Goal: Task Accomplishment & Management: Complete application form

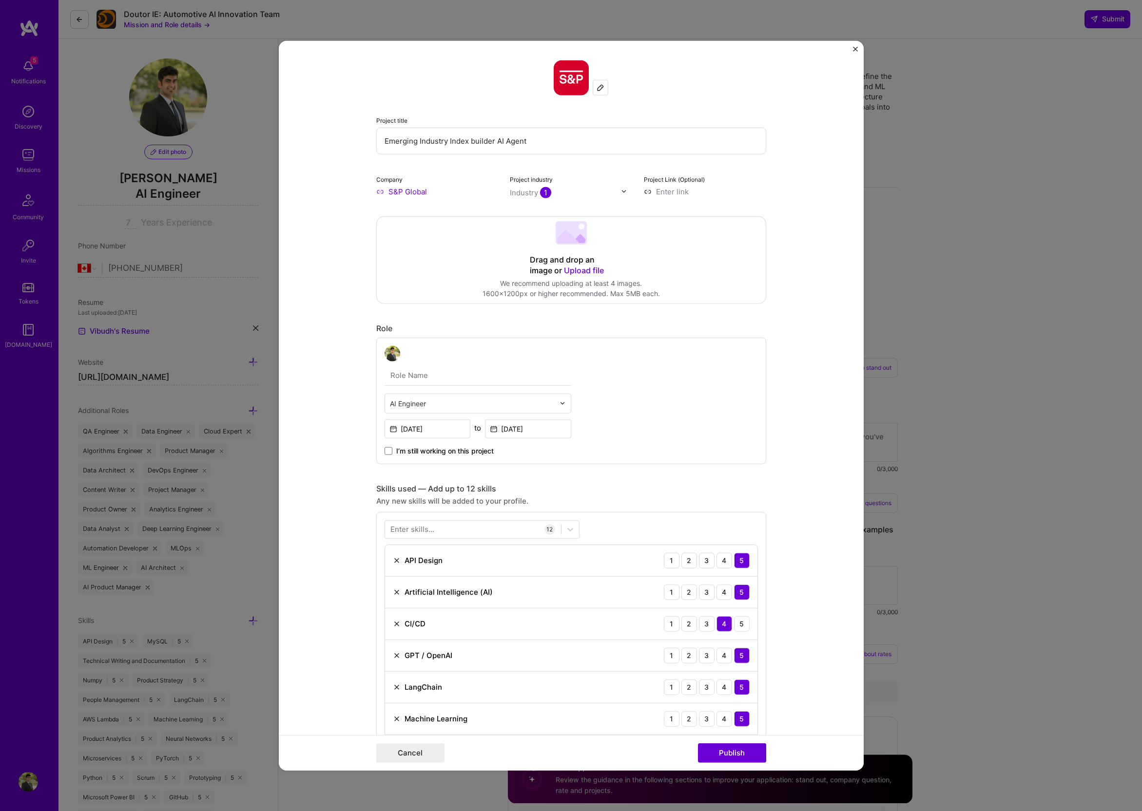
select select "CA"
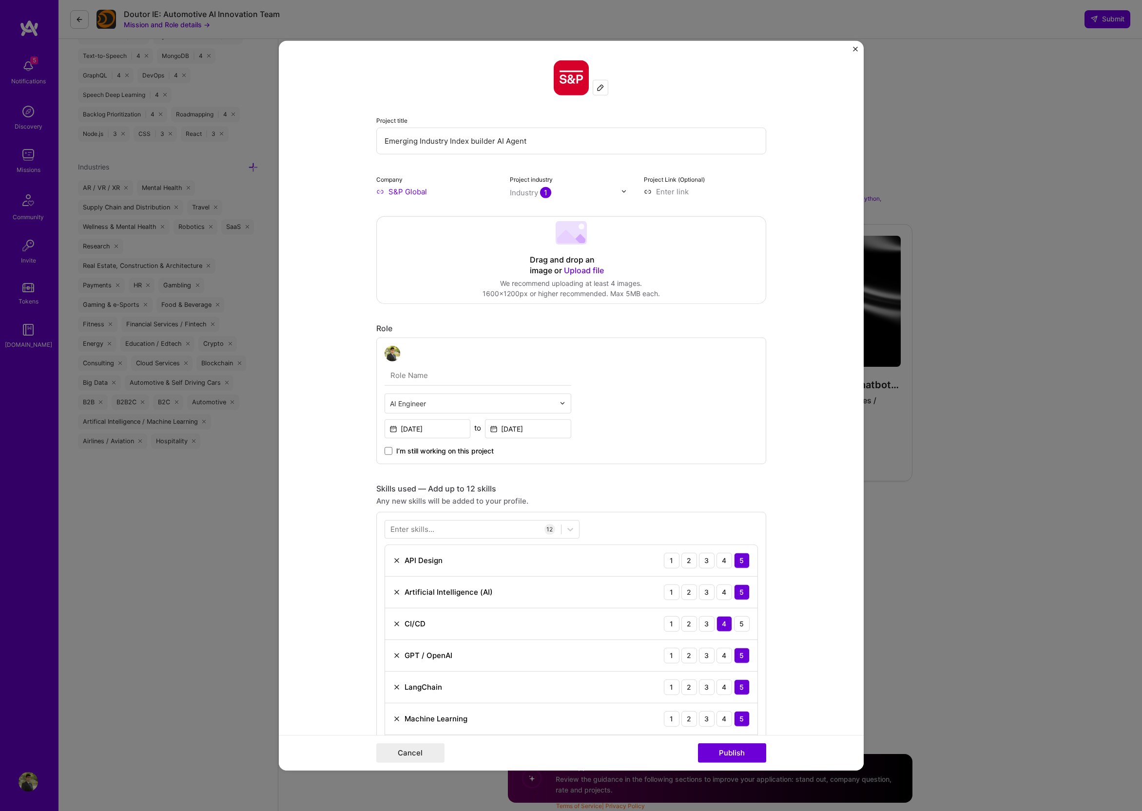
scroll to position [887, 0]
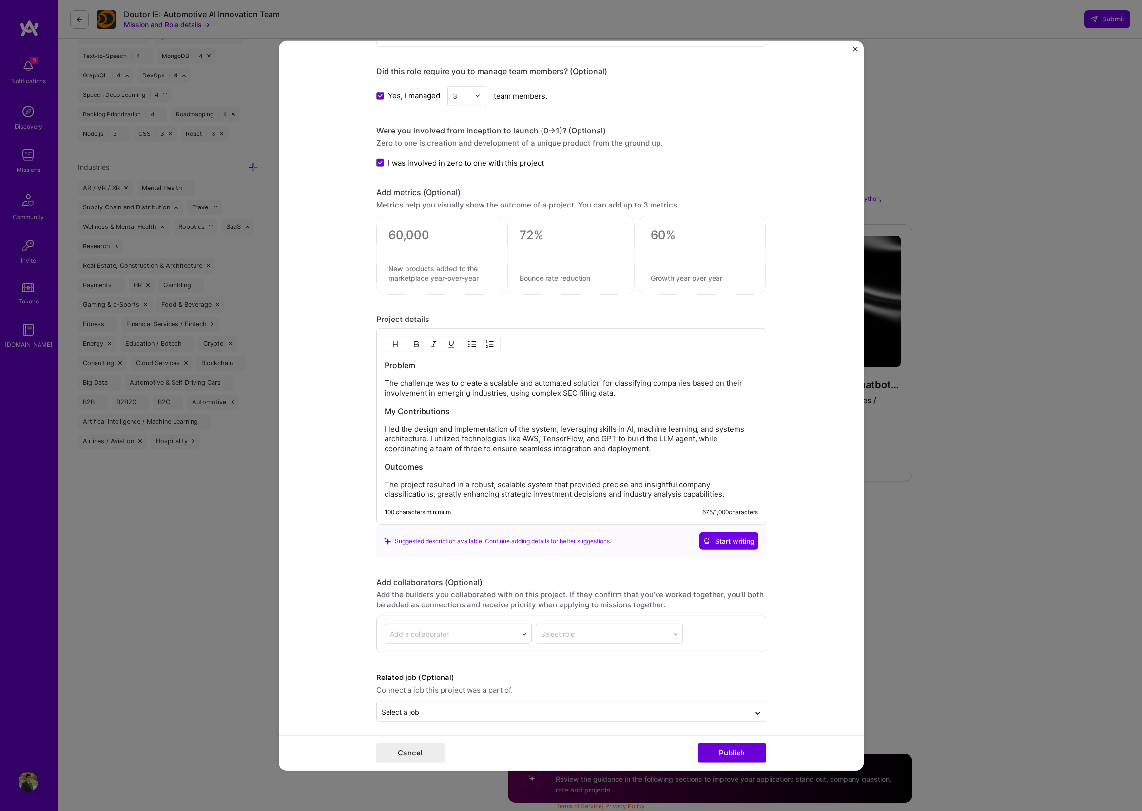
click at [470, 428] on p "I led the design and implementation of the system, leveraging skills in AI, mac…" at bounding box center [570, 438] width 373 height 29
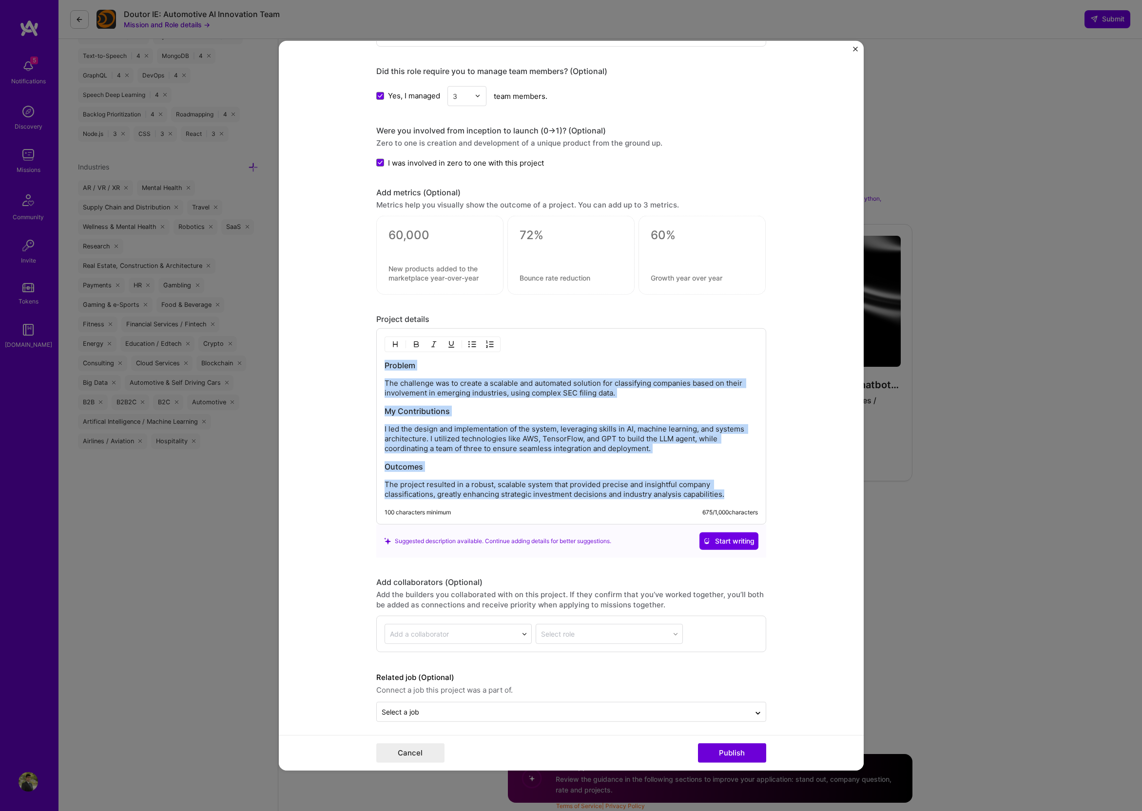
copy div "Problem The challenge was to create a scalable and automated solution for class…"
click at [853, 48] on img "Close" at bounding box center [855, 48] width 5 height 5
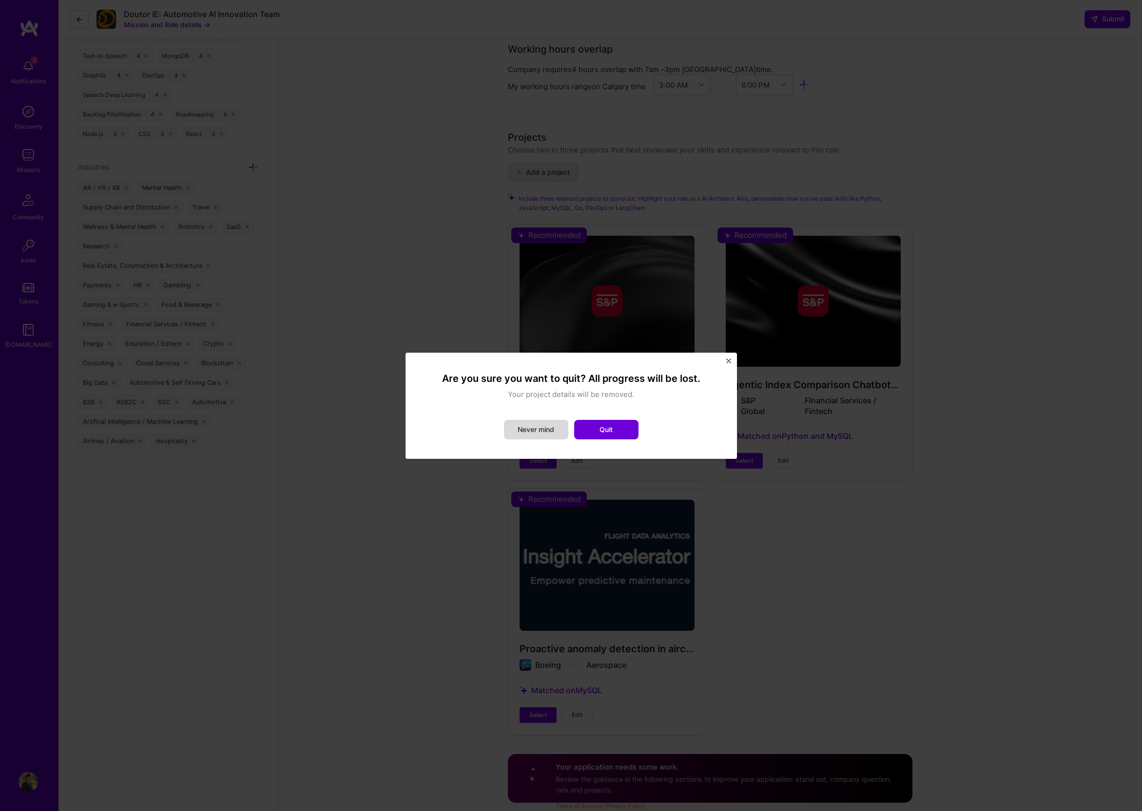
click at [542, 429] on button "Never mind" at bounding box center [536, 429] width 64 height 19
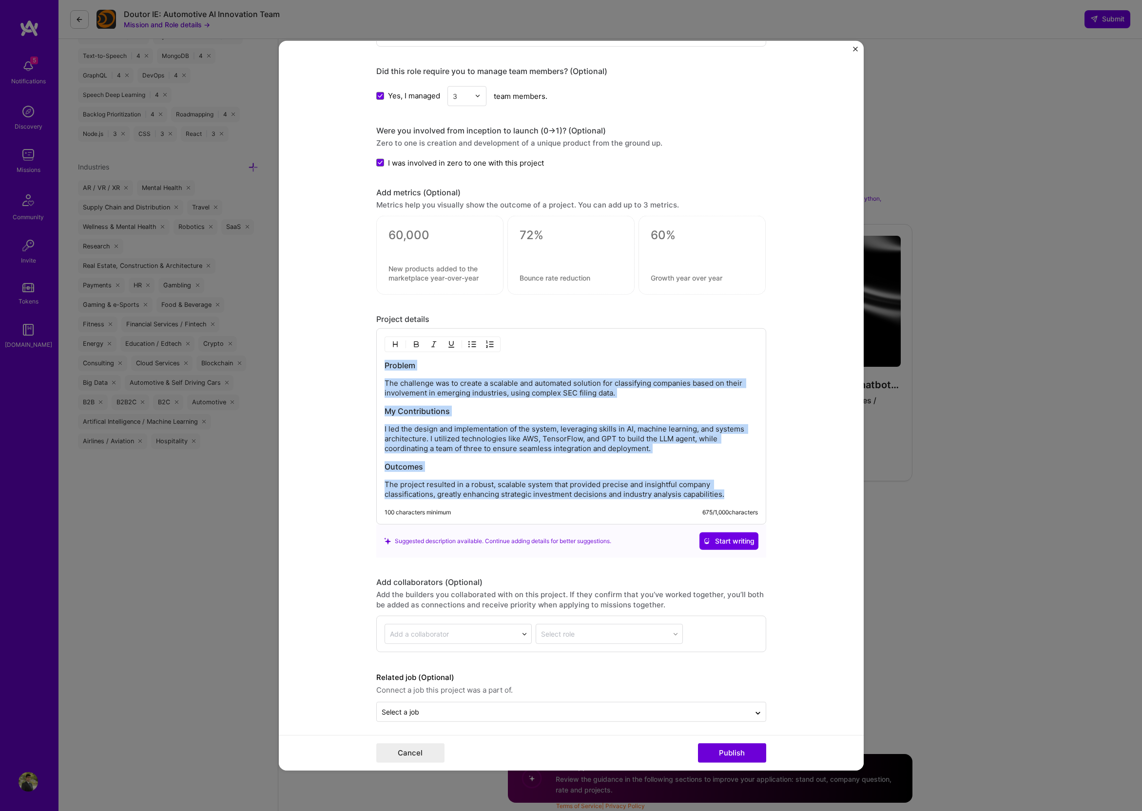
click at [857, 51] on img "Close" at bounding box center [855, 48] width 5 height 5
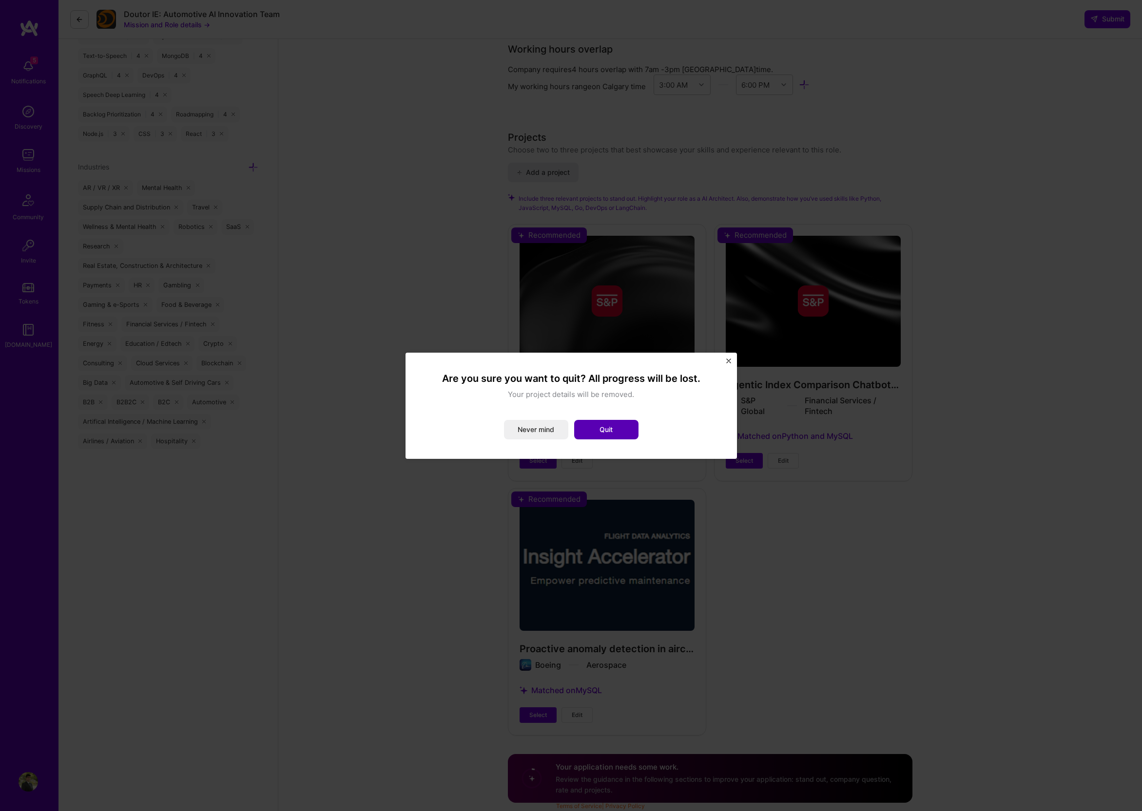
click at [591, 431] on button "Quit" at bounding box center [606, 429] width 64 height 19
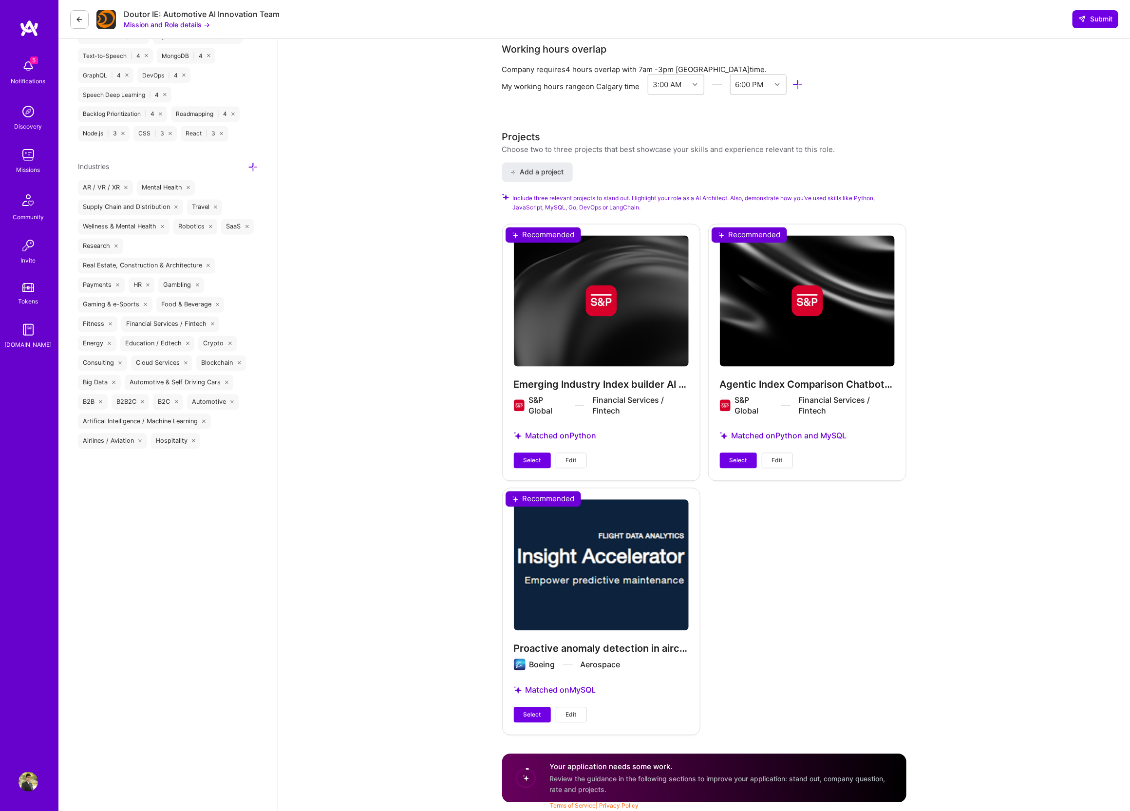
click at [776, 457] on span "Edit" at bounding box center [777, 461] width 11 height 9
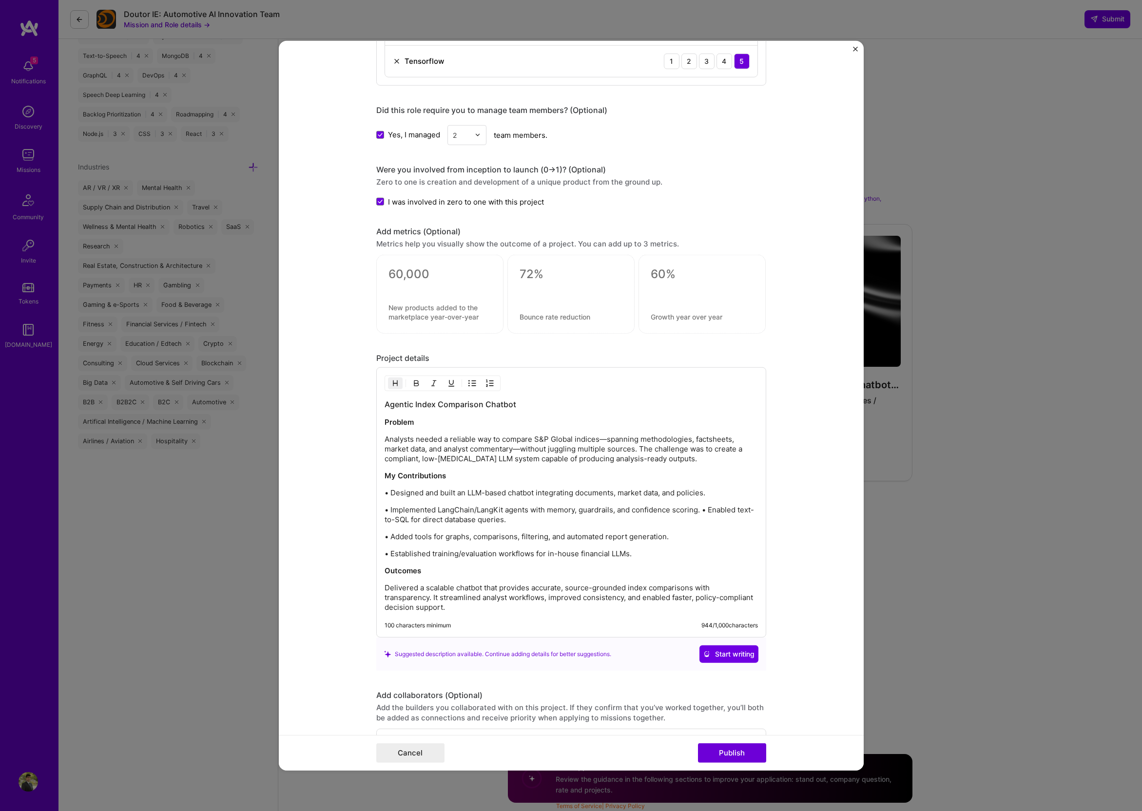
scroll to position [960, 0]
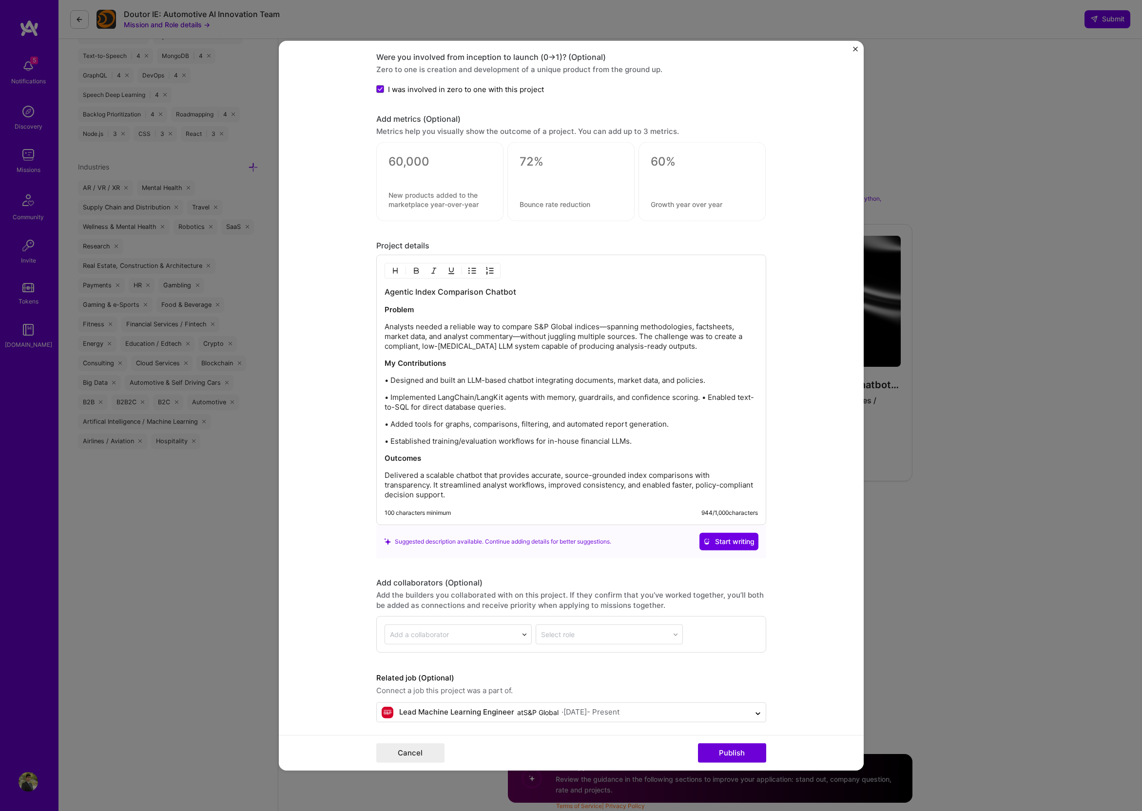
click at [431, 336] on p "Analysts needed a reliable way to compare S&P Global indices—spanning methodolo…" at bounding box center [570, 336] width 373 height 29
click at [450, 337] on p "Analysts needed a reliable way to compare S&P Global indices—spanning methodolo…" at bounding box center [570, 336] width 373 height 29
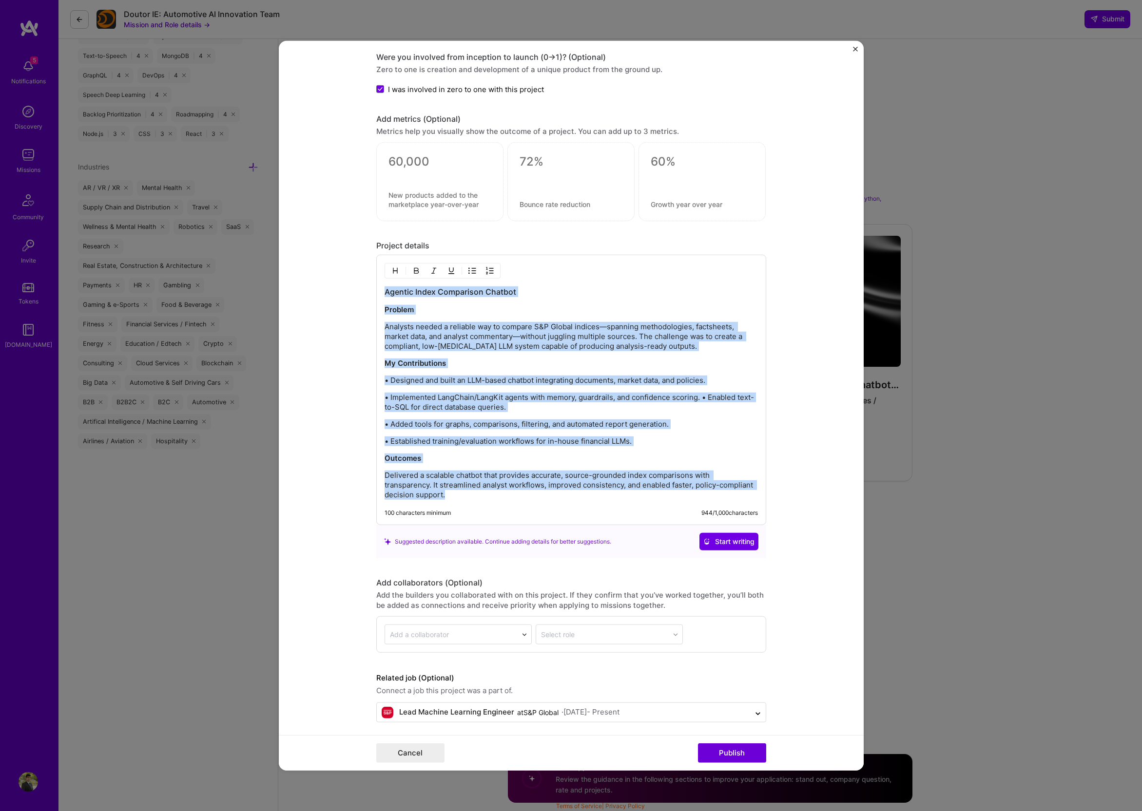
copy div "Agentic Index Comparison Chatbot Problem Analysts needed a reliable way to comp…"
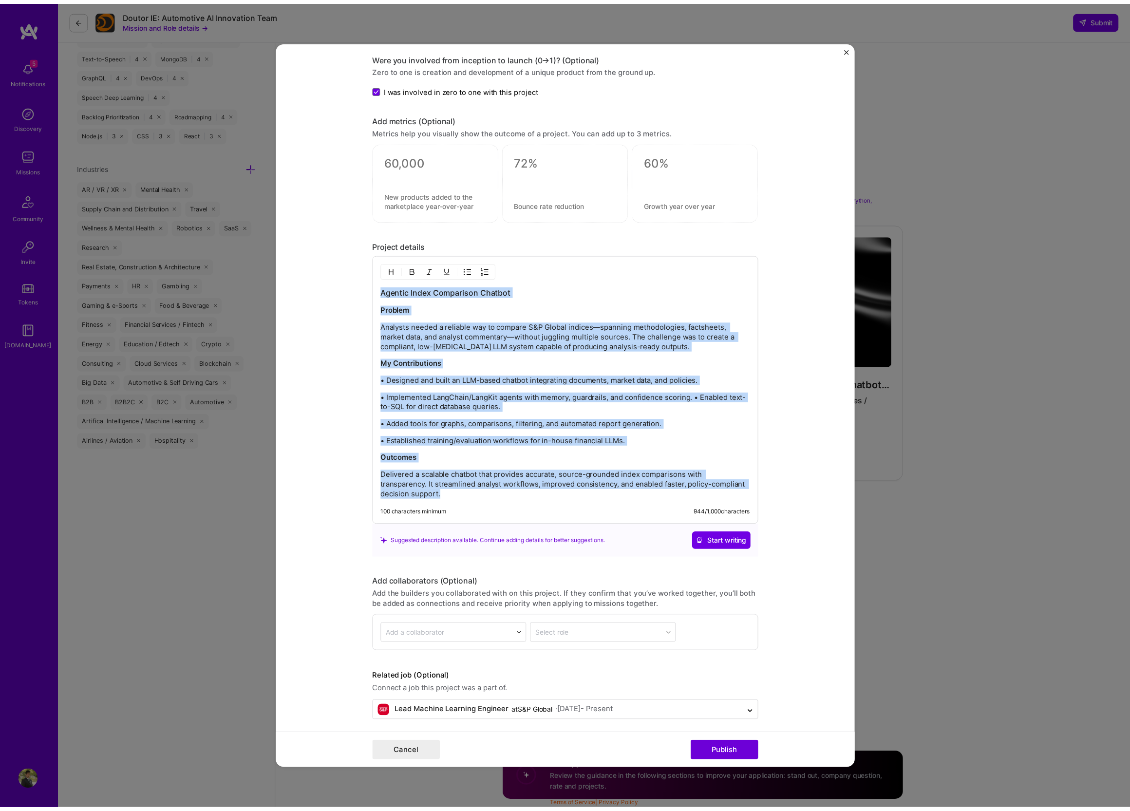
scroll to position [0, 0]
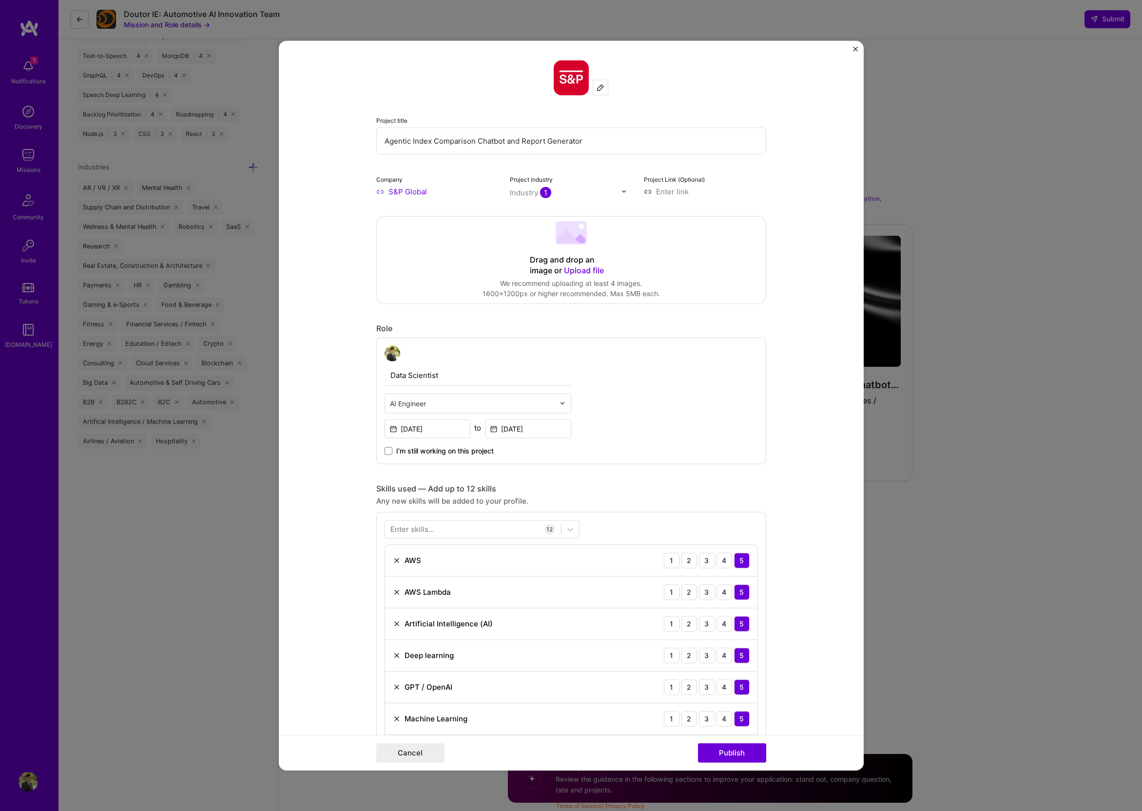
click at [856, 49] on img "Close" at bounding box center [855, 48] width 5 height 5
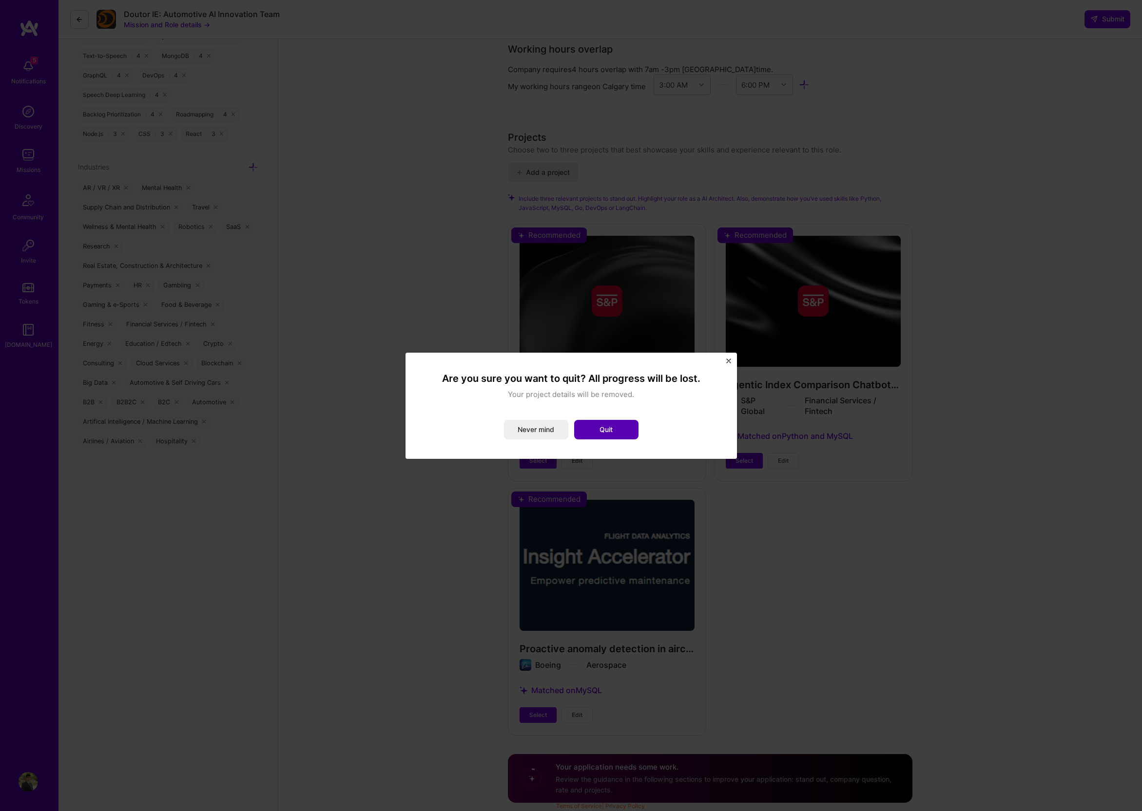
click at [598, 424] on button "Quit" at bounding box center [606, 429] width 64 height 19
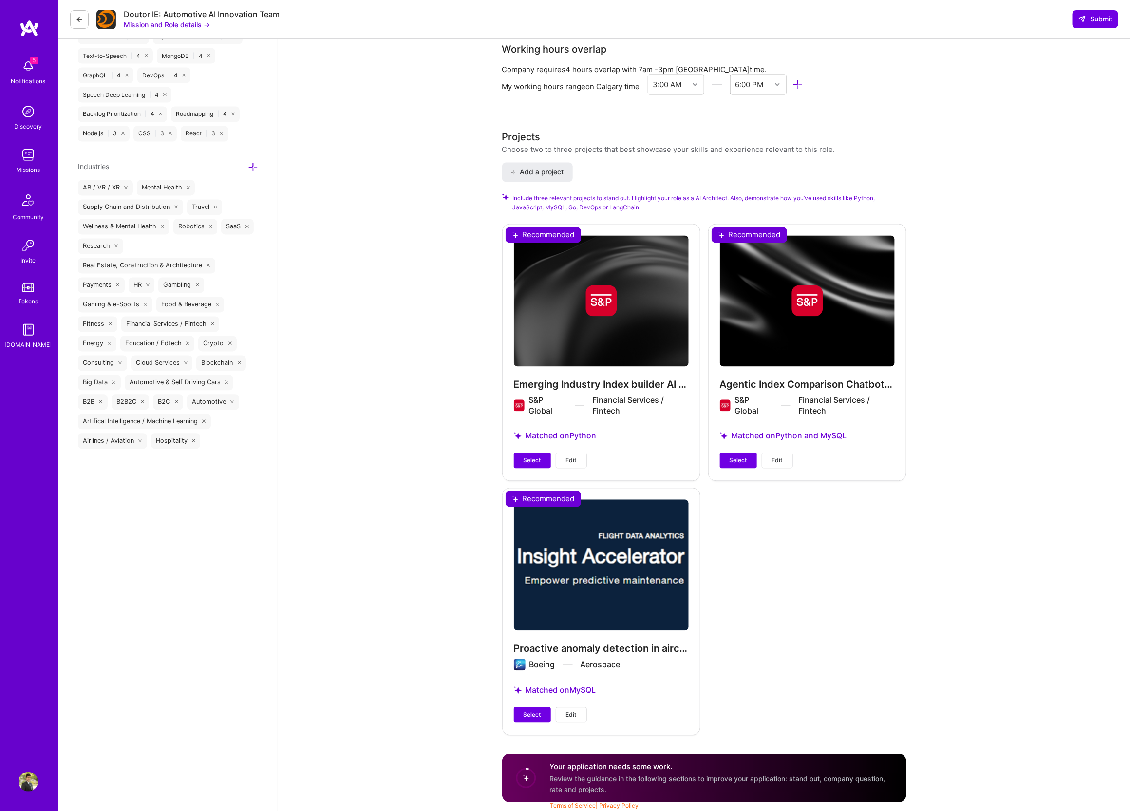
click at [28, 30] on img at bounding box center [28, 28] width 19 height 18
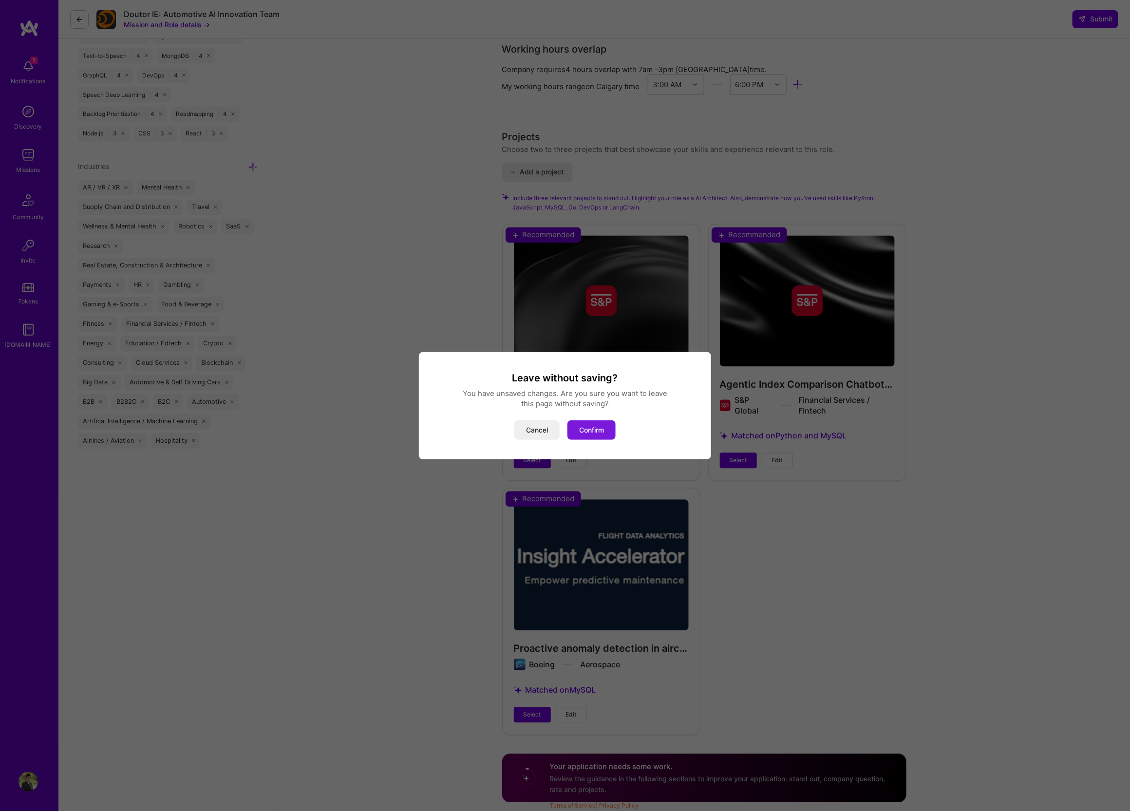
click at [590, 432] on button "Confirm" at bounding box center [592, 429] width 48 height 19
